Goal: Contribute content

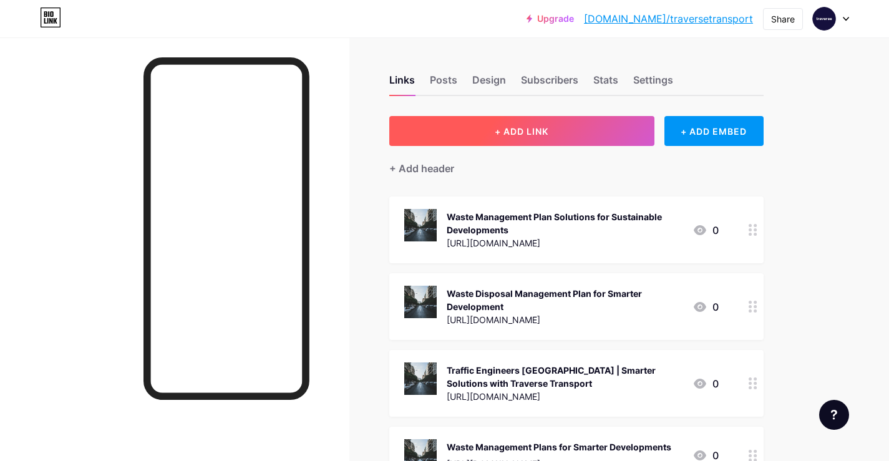
click at [535, 132] on span "+ ADD LINK" at bounding box center [522, 131] width 54 height 11
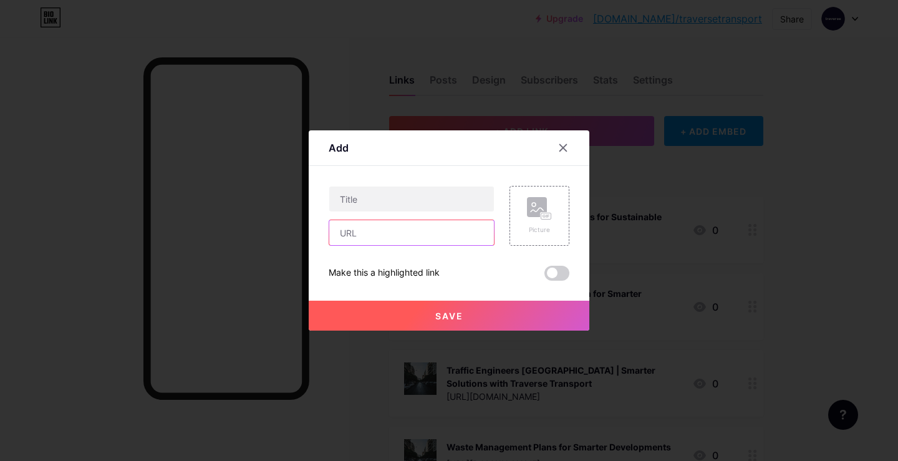
click at [391, 237] on input "text" at bounding box center [411, 232] width 165 height 25
paste input "[URL][DOMAIN_NAME]"
type input "[URL][DOMAIN_NAME]"
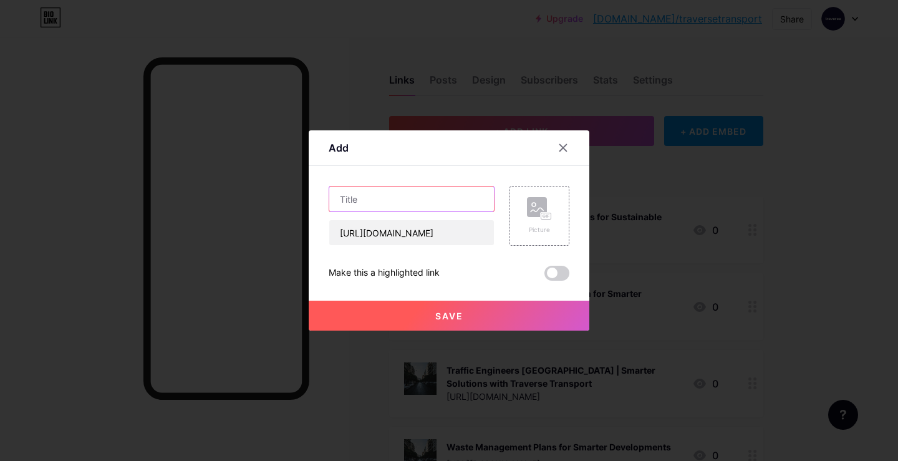
scroll to position [0, 0]
click at [389, 198] on input "text" at bounding box center [411, 198] width 165 height 25
paste input "Traffic Consulting Services in [GEOGRAPHIC_DATA] | Traverse Transport"
type input "Traffic Consulting Services in [GEOGRAPHIC_DATA] | Traverse Transport"
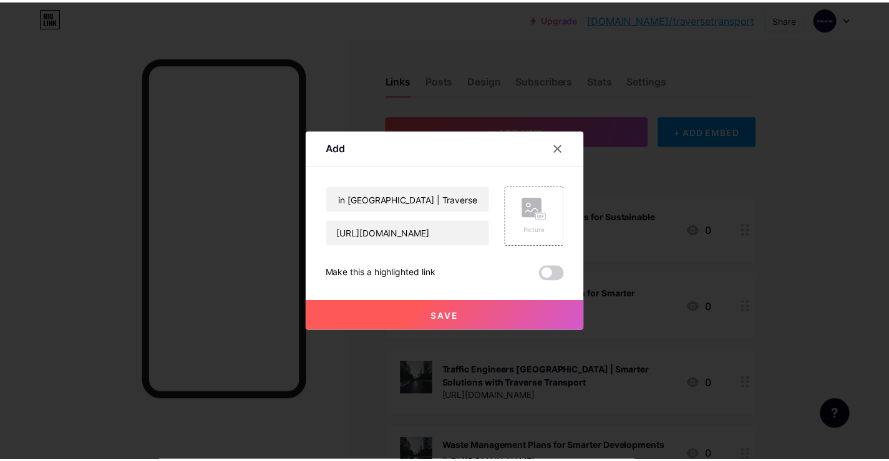
scroll to position [0, 0]
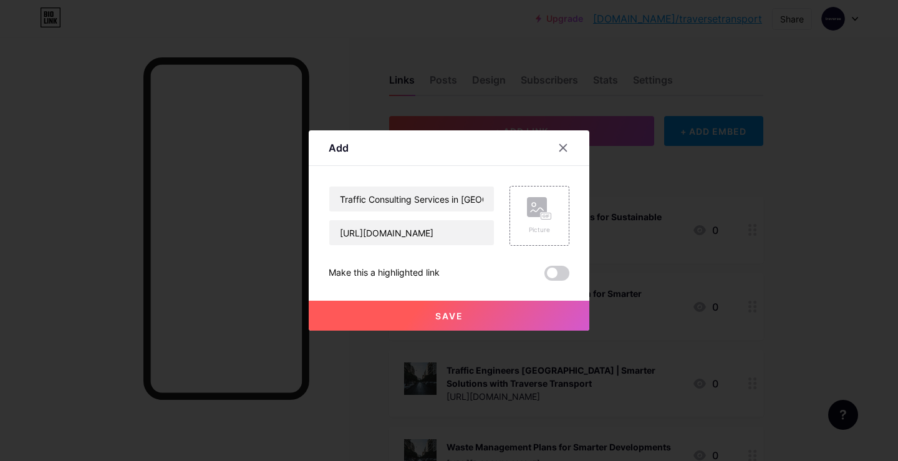
click at [544, 269] on div "Make this a highlighted link" at bounding box center [449, 273] width 241 height 15
click at [551, 272] on span at bounding box center [557, 273] width 25 height 15
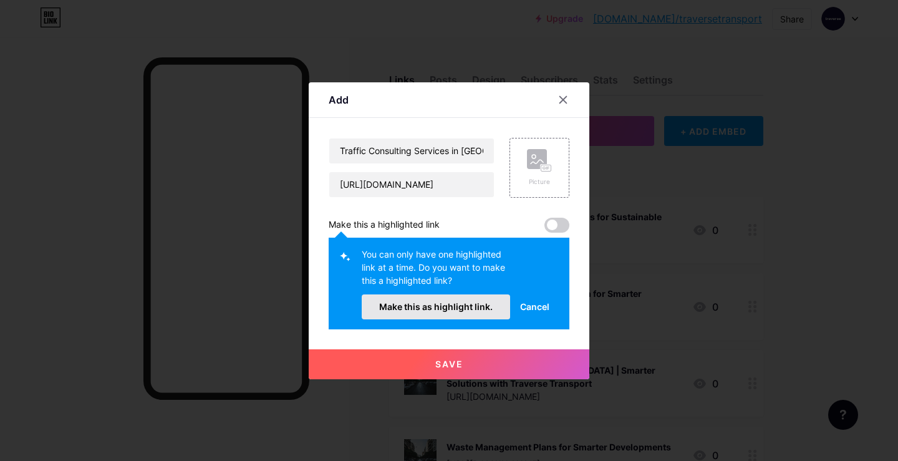
click at [457, 313] on button "Make this as highlight link." at bounding box center [436, 306] width 148 height 25
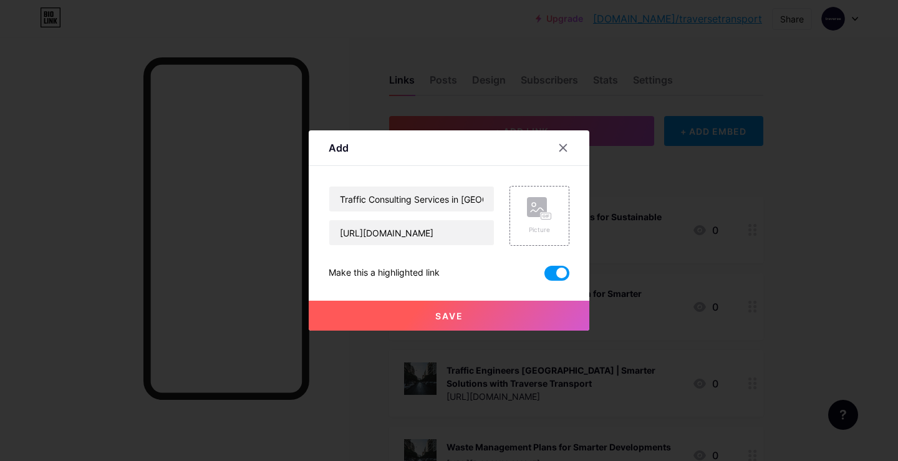
click at [578, 197] on div "Add Content YouTube Play YouTube video without leaving your page. ADD Vimeo Pla…" at bounding box center [449, 230] width 281 height 200
click at [555, 206] on div "Picture" at bounding box center [540, 216] width 60 height 60
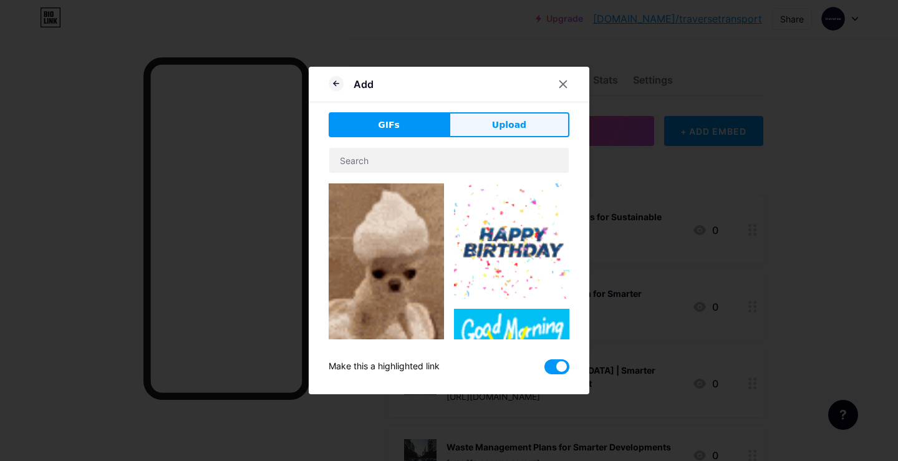
click at [498, 125] on span "Upload" at bounding box center [509, 125] width 34 height 13
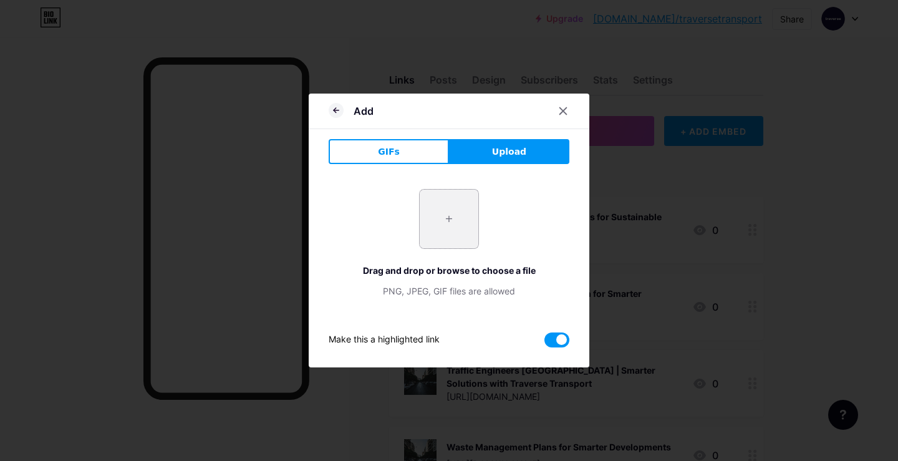
click at [445, 229] on input "file" at bounding box center [449, 219] width 59 height 59
type input "C:\fakepath\image (2).png"
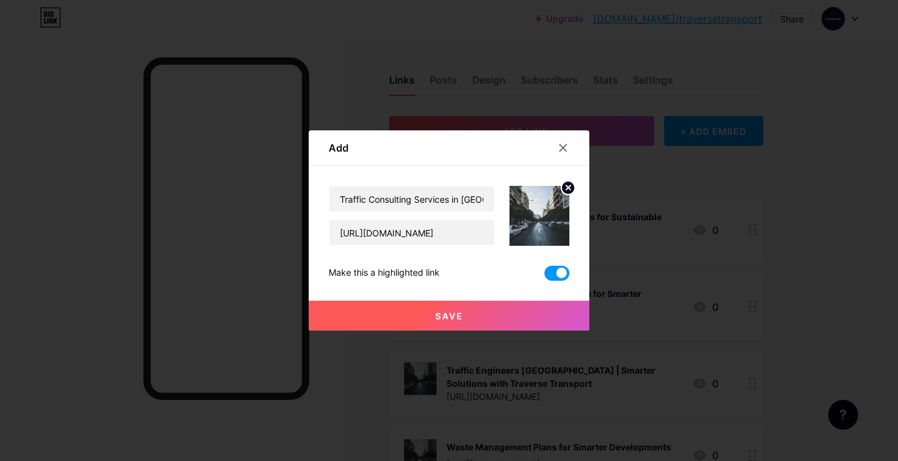
click at [478, 329] on button "Save" at bounding box center [449, 316] width 281 height 30
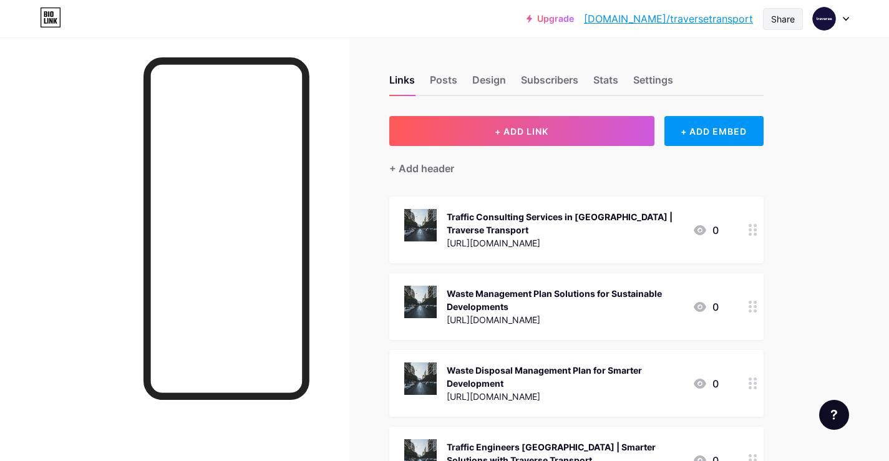
click at [771, 17] on div "Share" at bounding box center [783, 18] width 24 height 13
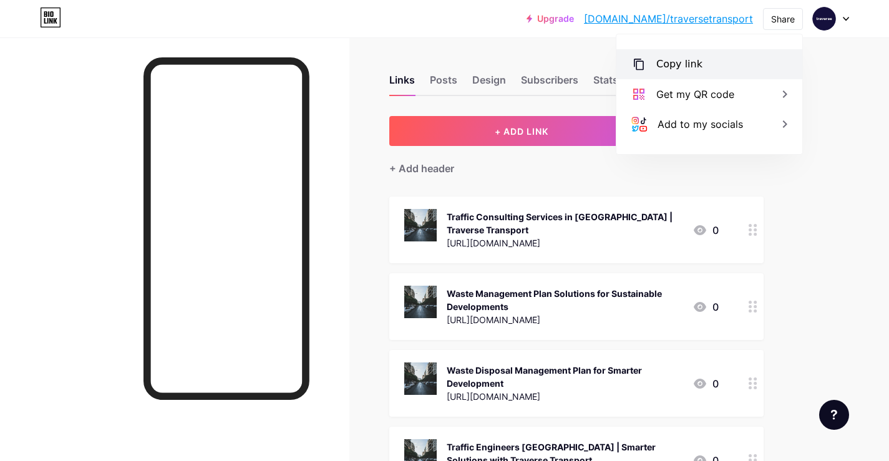
click at [696, 60] on div "Copy link" at bounding box center [679, 64] width 46 height 15
